Goal: Task Accomplishment & Management: Manage account settings

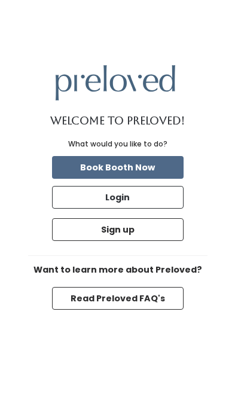
click at [88, 209] on button "Login" at bounding box center [117, 197] width 131 height 23
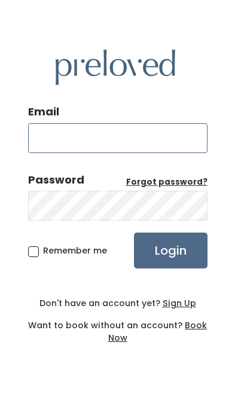
type input "[EMAIL_ADDRESS][DOMAIN_NAME]"
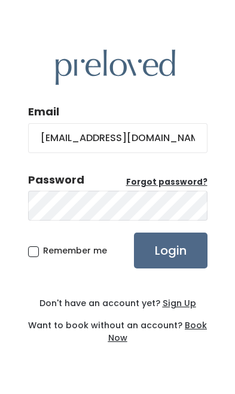
click at [170, 268] on input "Login" at bounding box center [171, 250] width 74 height 36
